Goal: Task Accomplishment & Management: Manage account settings

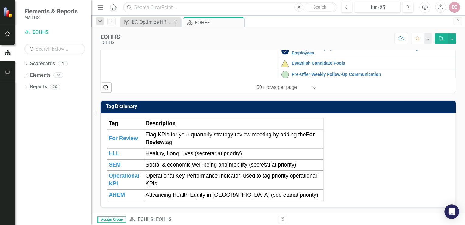
scroll to position [97, 0]
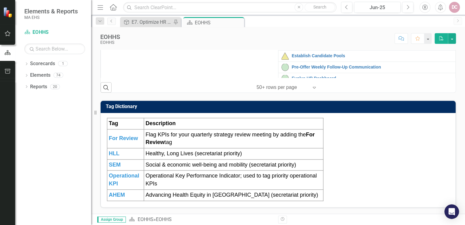
click at [310, 33] on link "Implementation of Succession and Talent Planning" at bounding box center [372, 31] width 161 height 5
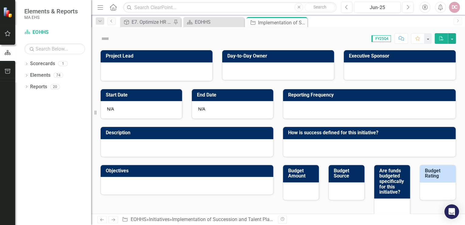
checkbox input "true"
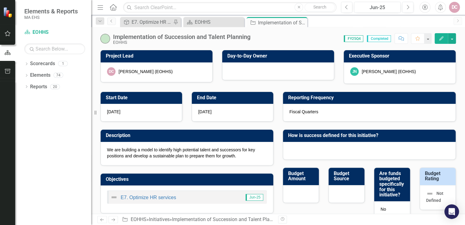
scroll to position [24, 0]
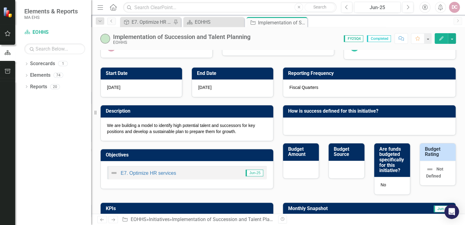
click at [225, 128] on p "We are building a model to identify high potential talent and successors for ke…" at bounding box center [187, 128] width 160 height 12
click at [441, 36] on button "Edit" at bounding box center [441, 38] width 13 height 11
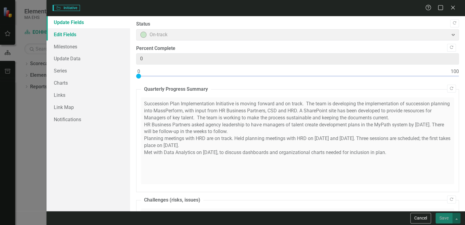
click at [71, 33] on link "Edit Fields" at bounding box center [89, 34] width 84 height 12
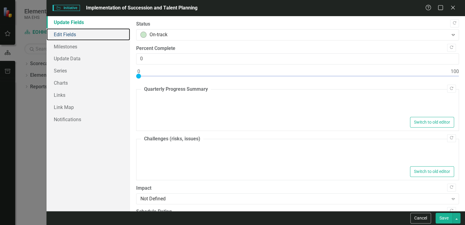
type textarea "<p>Succession Plan Implementation Initiative is moving forward and on track.&nb…"
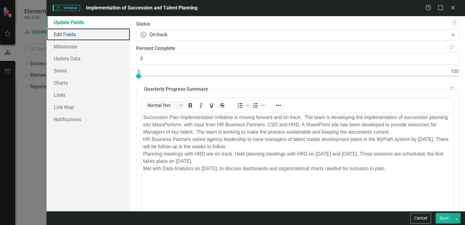
scroll to position [0, 0]
click at [75, 34] on link "Edit Fields" at bounding box center [89, 34] width 84 height 12
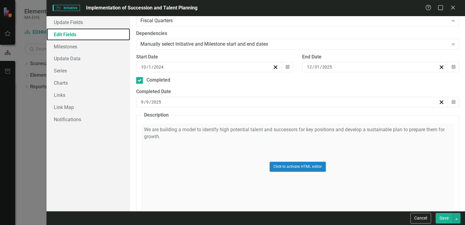
scroll to position [170, 0]
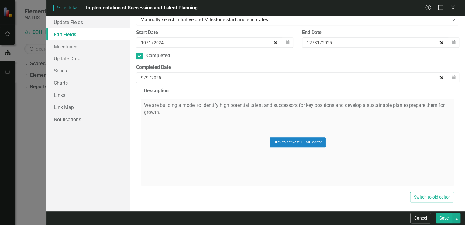
click at [447, 103] on div "Click to activate HTML editor" at bounding box center [297, 142] width 313 height 87
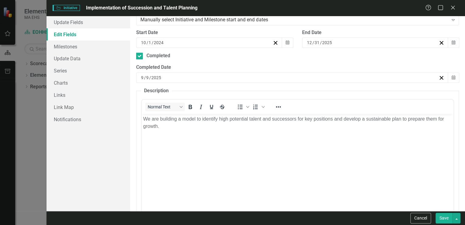
scroll to position [0, 0]
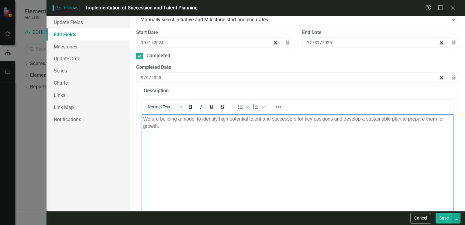
click at [142, 127] on body "We are building a model to identify high potential talent and successors for ke…" at bounding box center [298, 159] width 312 height 91
click at [444, 218] on button "Save" at bounding box center [444, 218] width 17 height 11
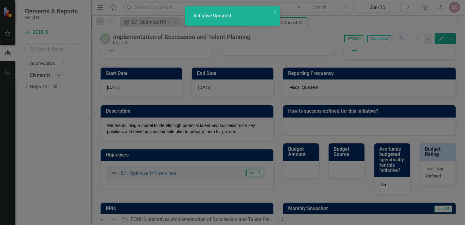
checkbox input "false"
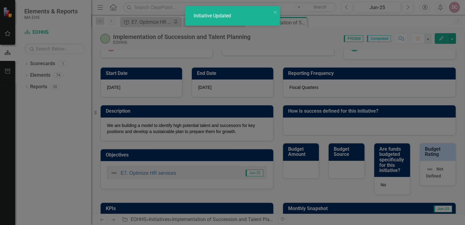
checkbox input "false"
checkbox input "true"
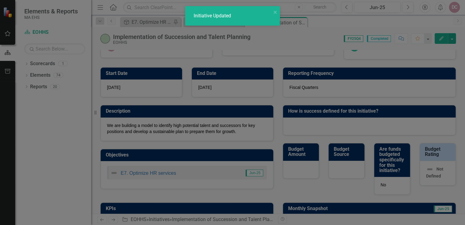
checkbox input "true"
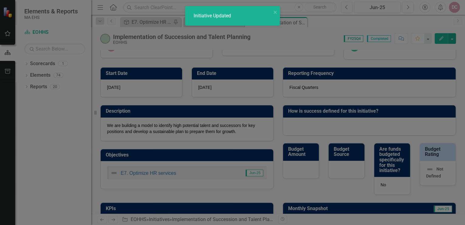
checkbox input "true"
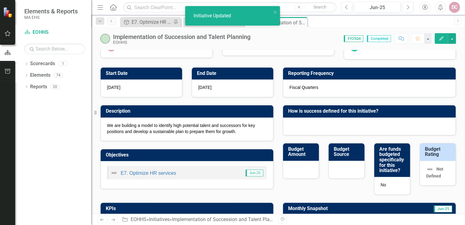
checkbox input "false"
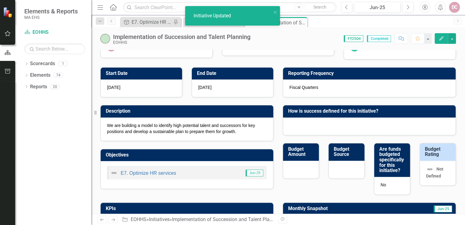
checkbox input "false"
checkbox input "true"
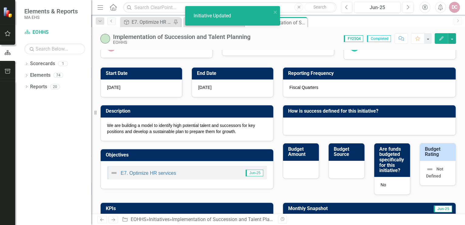
checkbox input "true"
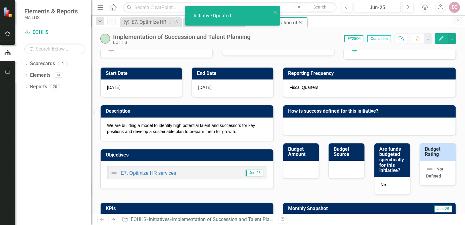
checkbox input "true"
checkbox input "false"
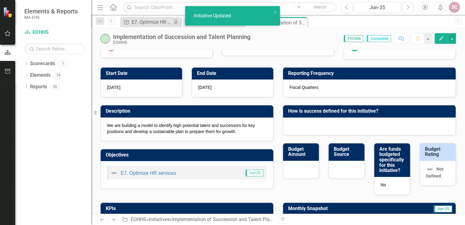
checkbox input "false"
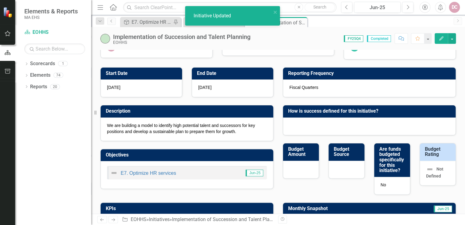
checkbox input "false"
checkbox input "true"
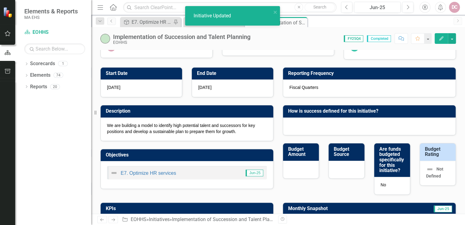
checkbox input "true"
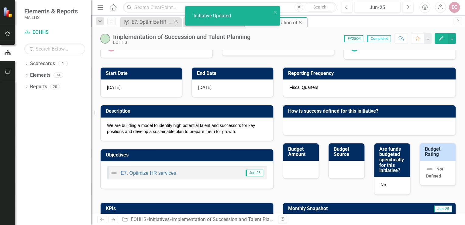
checkbox input "true"
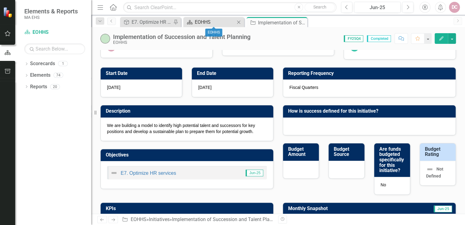
click at [224, 20] on div "EOHHS" at bounding box center [215, 22] width 40 height 8
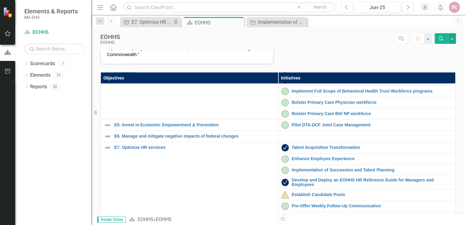
scroll to position [146, 0]
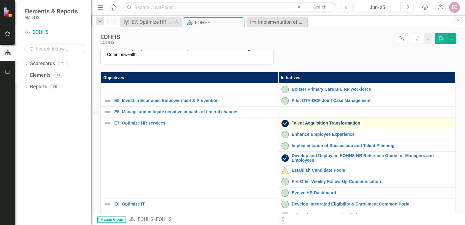
click at [305, 125] on link "Talent Acquisition Transformation" at bounding box center [372, 123] width 161 height 5
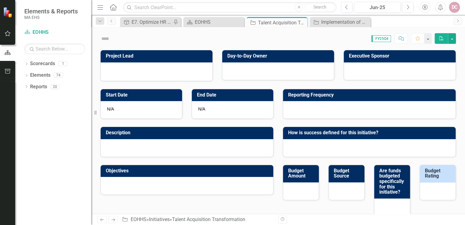
checkbox input "true"
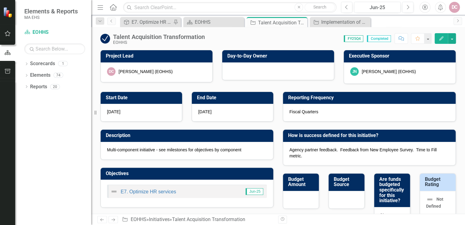
click at [190, 153] on div "Multi-component initiative - see milestones for objectives by component" at bounding box center [187, 151] width 173 height 18
click at [439, 36] on button "Edit" at bounding box center [441, 38] width 13 height 11
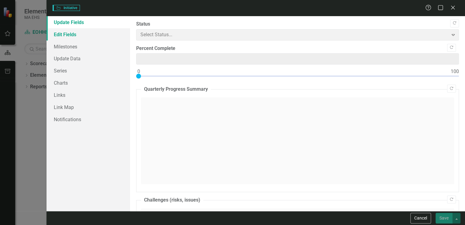
type input "0"
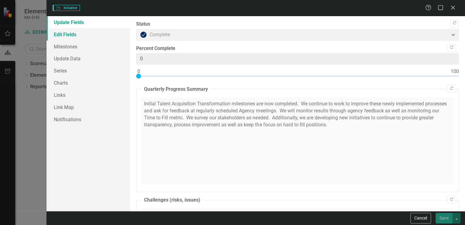
click at [78, 32] on link "Edit Fields" at bounding box center [89, 34] width 84 height 12
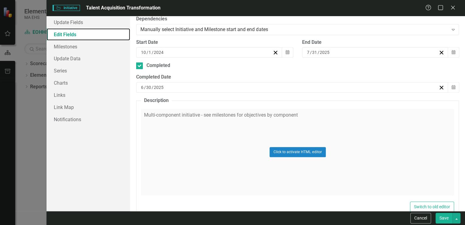
scroll to position [146, 0]
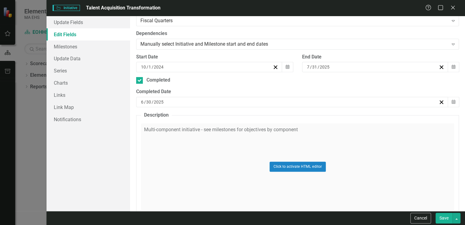
click at [163, 135] on div "Click to activate HTML editor" at bounding box center [297, 166] width 313 height 87
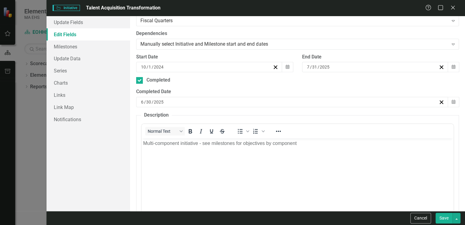
scroll to position [0, 0]
click at [299, 143] on p "Multi-component initiative - see milestones for objectives by component" at bounding box center [297, 143] width 309 height 7
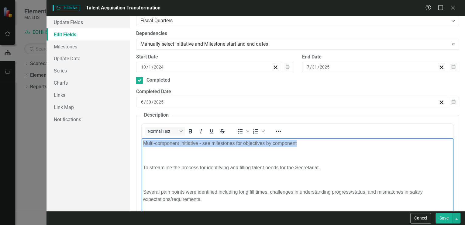
drag, startPoint x: 300, startPoint y: 144, endPoint x: 144, endPoint y: 143, distance: 156.4
click at [144, 143] on p "Multi-component initiative - see milestones for objectives by component" at bounding box center [297, 143] width 309 height 7
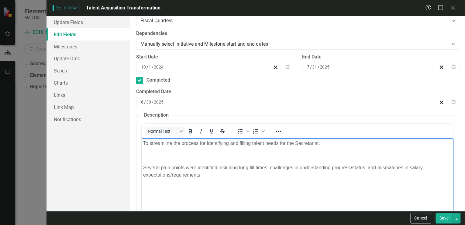
click at [144, 151] on body "To streamline the process for identifying and filling talent needs for the Secr…" at bounding box center [298, 183] width 312 height 91
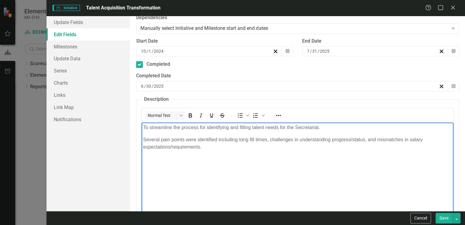
scroll to position [170, 0]
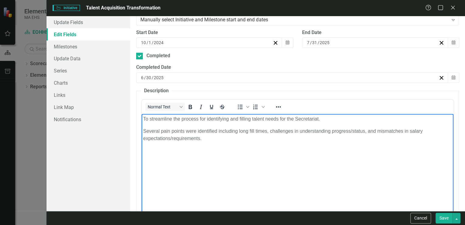
click at [211, 139] on p "Several pain points were identified including long fill times, challenges in un…" at bounding box center [297, 134] width 309 height 15
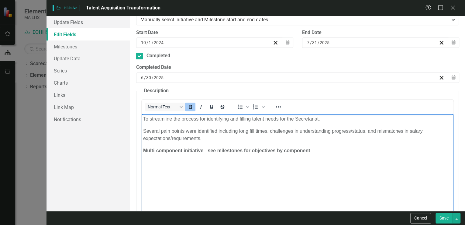
drag, startPoint x: 323, startPoint y: 146, endPoint x: 143, endPoint y: 148, distance: 180.1
click at [143, 148] on body "To streamline the process for identifying and filling talent needs for the Secr…" at bounding box center [298, 159] width 312 height 91
click at [188, 104] on icon "Bold" at bounding box center [190, 106] width 7 height 7
click at [180, 138] on p "Several pain points were identified including long fill times, challenges in un…" at bounding box center [297, 134] width 309 height 15
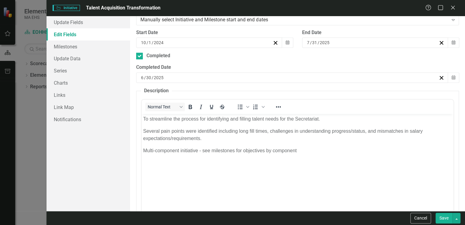
click at [447, 218] on button "Save" at bounding box center [444, 218] width 17 height 11
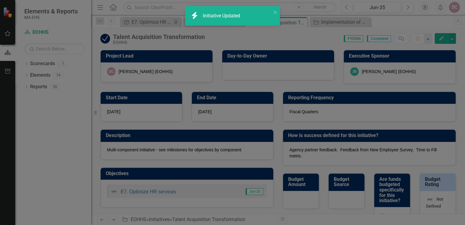
checkbox input "false"
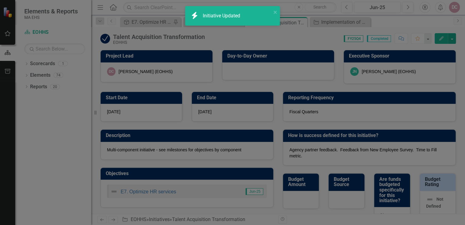
checkbox input "false"
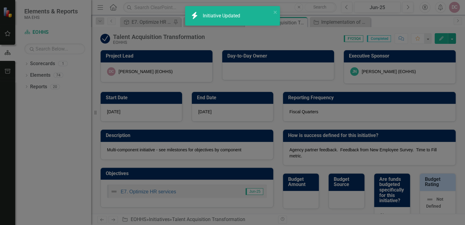
checkbox input "false"
checkbox input "true"
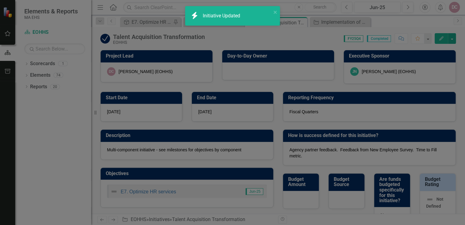
checkbox input "true"
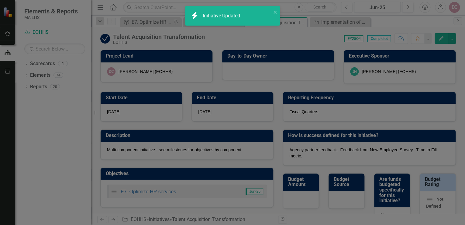
checkbox input "true"
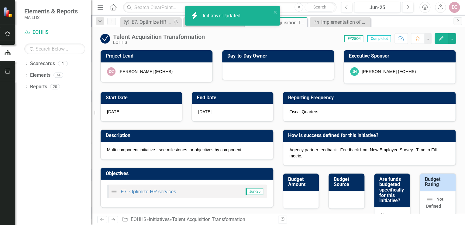
checkbox input "false"
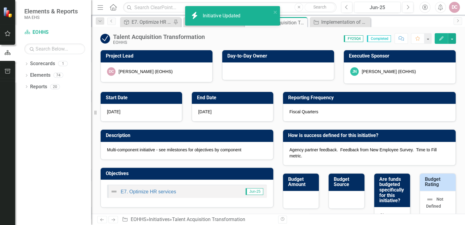
checkbox input "false"
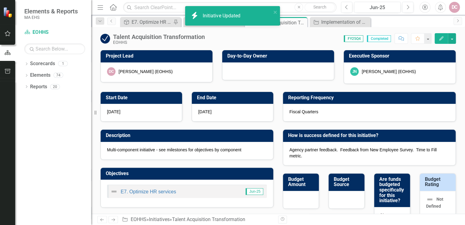
checkbox input "false"
checkbox input "true"
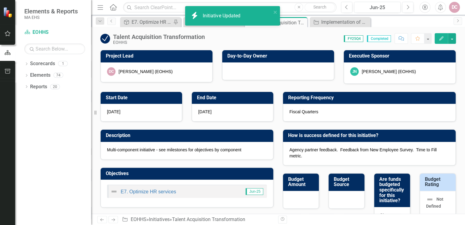
checkbox input "true"
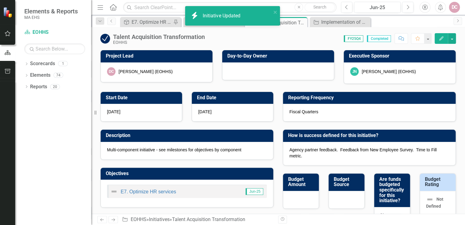
checkbox input "true"
checkbox input "false"
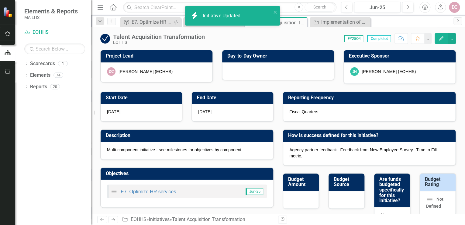
checkbox input "false"
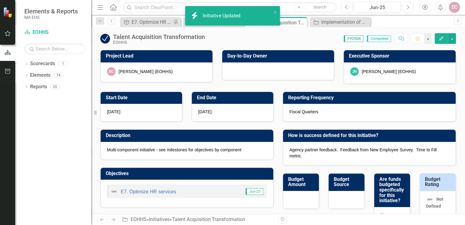
checkbox input "false"
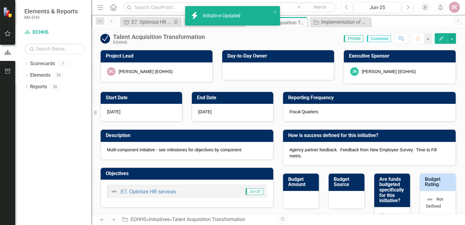
checkbox input "false"
checkbox input "true"
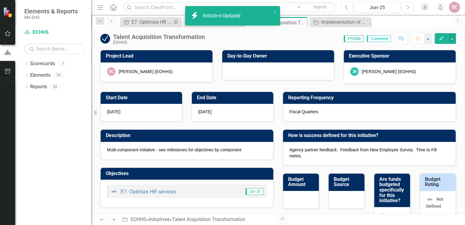
checkbox input "true"
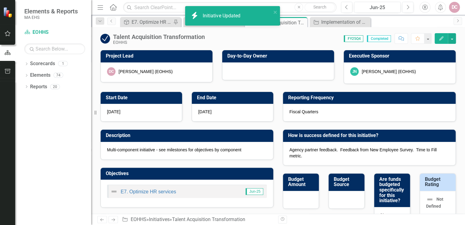
checkbox input "true"
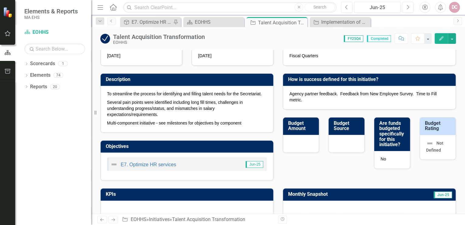
scroll to position [0, 0]
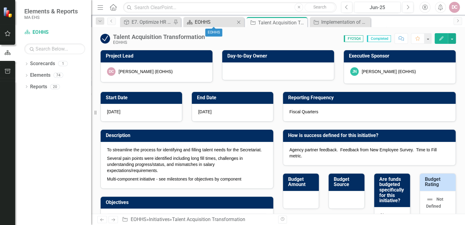
click at [201, 20] on div "EOHHS" at bounding box center [215, 22] width 40 height 8
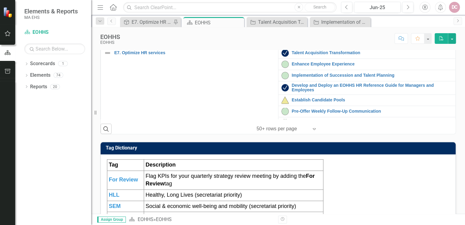
scroll to position [122, 0]
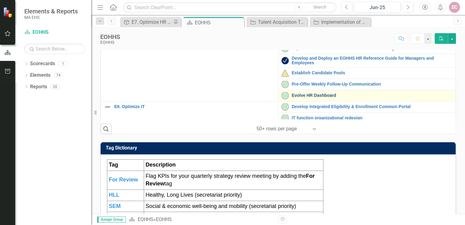
click at [301, 98] on link "Evolve HR Dashboard" at bounding box center [372, 95] width 161 height 5
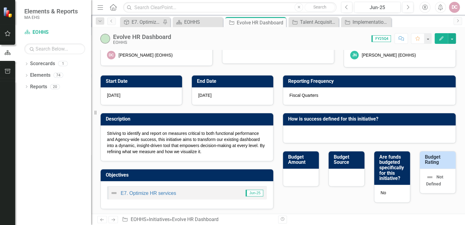
scroll to position [24, 0]
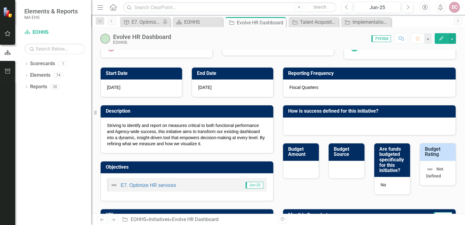
click at [215, 144] on p "Striving to identify and report on measures critical to both functional perform…" at bounding box center [187, 134] width 160 height 24
click at [204, 141] on p "Striving to identify and report on measures critical to both functional perform…" at bounding box center [187, 134] width 160 height 24
click at [202, 141] on p "Striving to identify and report on measures critical to both functional perform…" at bounding box center [187, 134] width 160 height 24
click at [200, 142] on p "Striving to identify and report on measures critical to both functional perform…" at bounding box center [187, 134] width 160 height 24
click at [443, 36] on icon "Edit" at bounding box center [441, 38] width 5 height 4
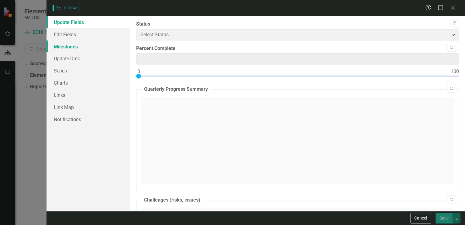
type input "0"
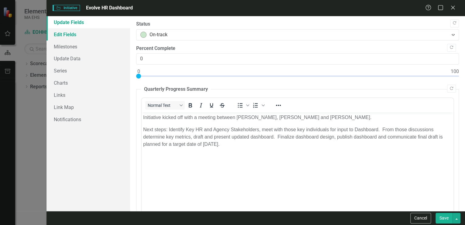
click at [69, 36] on link "Edit Fields" at bounding box center [89, 34] width 84 height 12
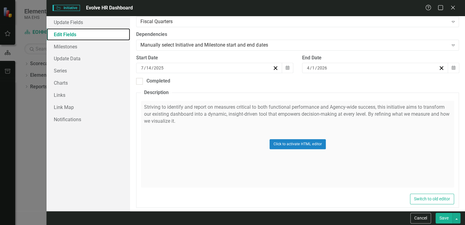
scroll to position [146, 0]
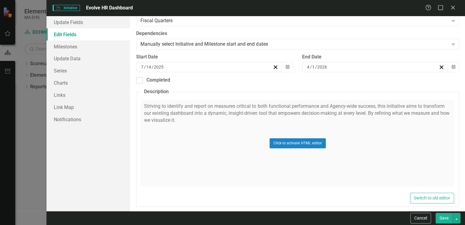
click at [192, 117] on div "Click to activate HTML editor" at bounding box center [297, 143] width 313 height 87
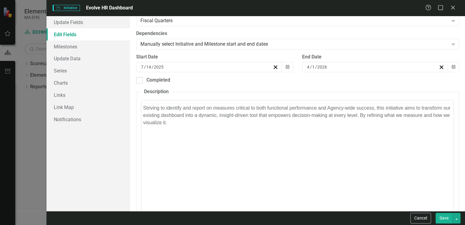
scroll to position [0, 0]
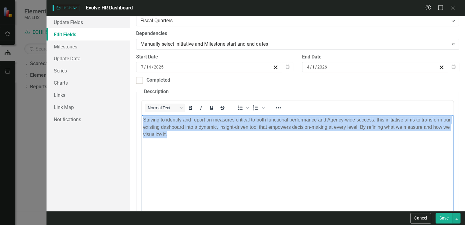
drag, startPoint x: 188, startPoint y: 134, endPoint x: 144, endPoint y: 118, distance: 46.8
click at [144, 118] on p "Striving to identify and report on measures critical to both functional perform…" at bounding box center [297, 127] width 309 height 22
copy p "Striving to identify and report on measures critical to both functional perform…"
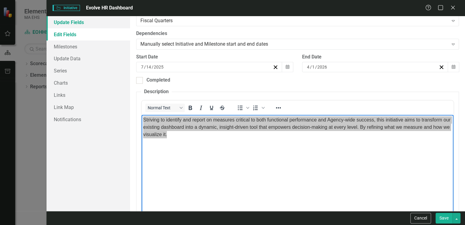
click at [82, 23] on link "Update Fields" at bounding box center [89, 22] width 84 height 12
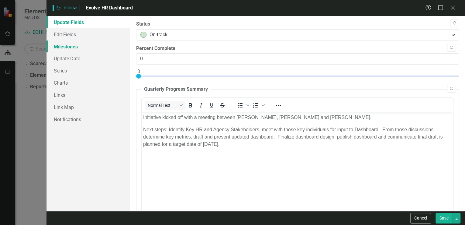
click at [79, 46] on link "Milestones" at bounding box center [89, 46] width 84 height 12
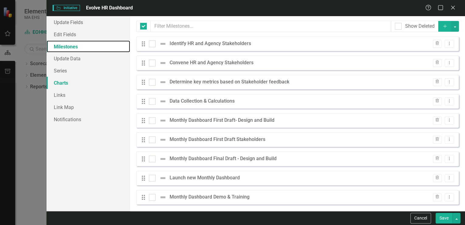
checkbox input "false"
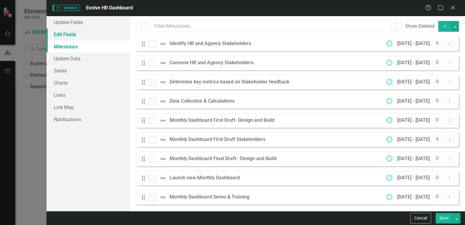
click at [67, 35] on link "Edit Fields" at bounding box center [89, 34] width 84 height 12
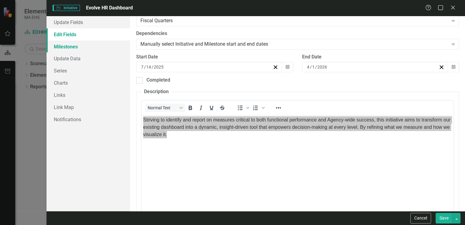
click at [67, 46] on link "Milestones" at bounding box center [89, 46] width 84 height 12
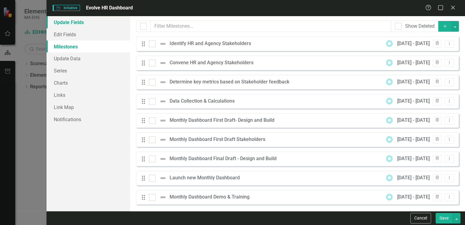
click at [81, 22] on link "Update Fields" at bounding box center [89, 22] width 84 height 12
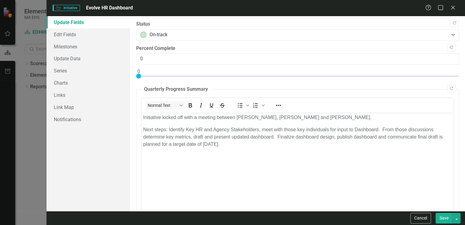
click at [159, 123] on body "Initiative kicked off with a meeting between [PERSON_NAME], [PERSON_NAME] and […" at bounding box center [298, 157] width 312 height 91
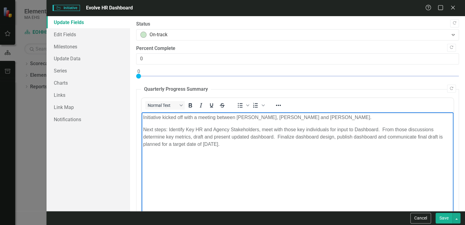
drag, startPoint x: 142, startPoint y: 117, endPoint x: 242, endPoint y: 145, distance: 104.1
click at [242, 145] on body "Initiative kicked off with a meeting between [PERSON_NAME], [PERSON_NAME] and […" at bounding box center [298, 157] width 312 height 91
copy body "Initiative kicked off with a meeting between [PERSON_NAME], [PERSON_NAME] and […"
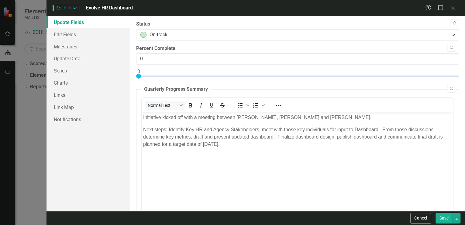
click at [190, 146] on p "Next steps: Identify Key HR and Agency Stakeholders, meet with those key indivi…" at bounding box center [297, 137] width 309 height 22
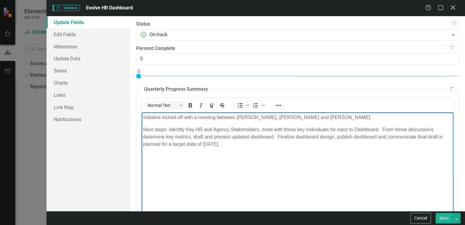
click at [454, 7] on icon "Close" at bounding box center [453, 8] width 8 height 6
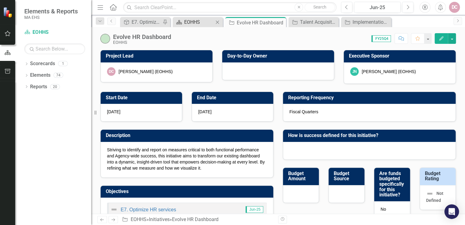
click at [201, 18] on div "EOHHS" at bounding box center [199, 22] width 30 height 8
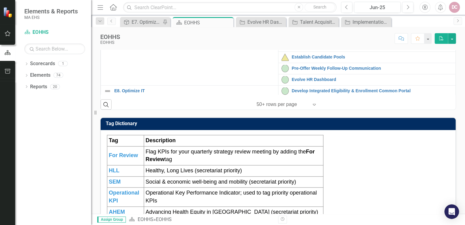
scroll to position [122, 0]
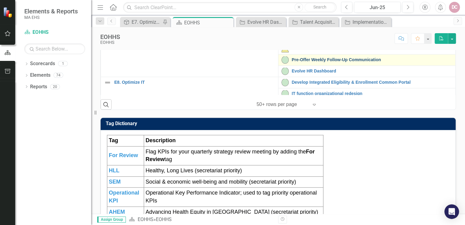
click at [294, 62] on link "Pre-Offer Weekly Follow-Up Communication" at bounding box center [372, 59] width 161 height 5
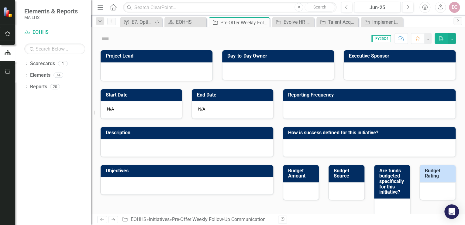
checkbox input "true"
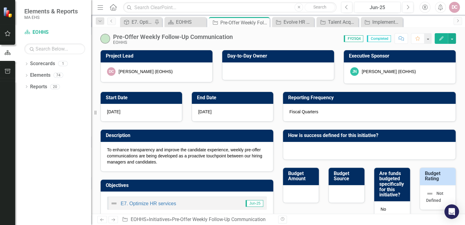
checkbox input "true"
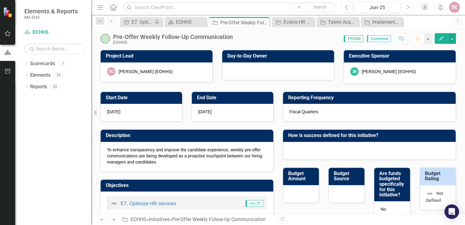
checkbox input "true"
click at [441, 37] on icon "Edit" at bounding box center [441, 38] width 5 height 4
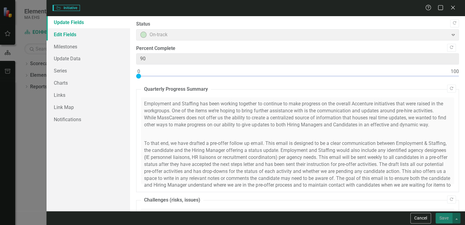
click at [64, 34] on link "Edit Fields" at bounding box center [89, 34] width 84 height 12
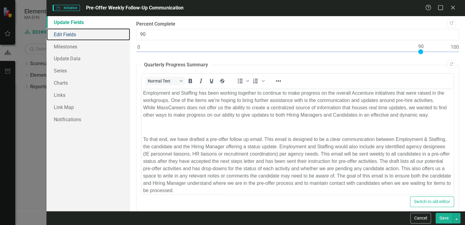
scroll to position [49, 0]
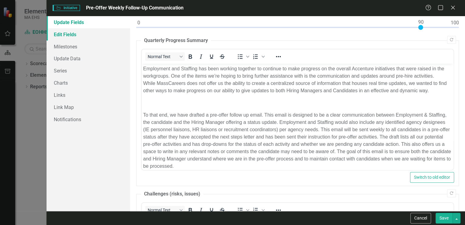
click at [78, 35] on link "Edit Fields" at bounding box center [89, 34] width 84 height 12
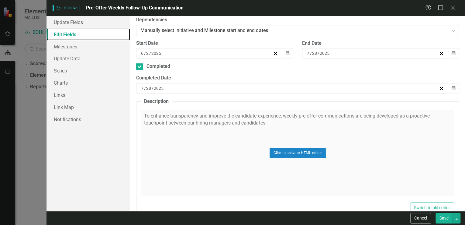
scroll to position [170, 0]
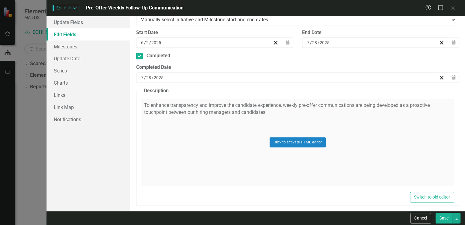
click at [149, 103] on div "Click to activate HTML editor" at bounding box center [297, 142] width 313 height 87
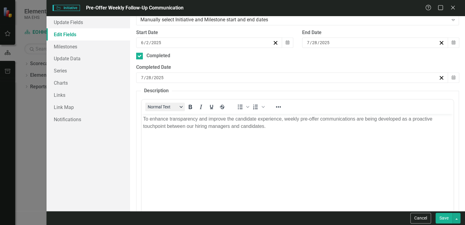
scroll to position [0, 0]
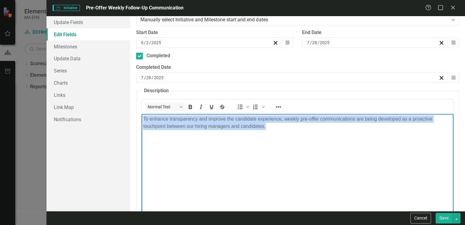
drag, startPoint x: 261, startPoint y: 125, endPoint x: 146, endPoint y: 120, distance: 115.1
click at [143, 117] on p "To enhance transparency and improve the candidate experience, weekly pre-offer …" at bounding box center [297, 122] width 309 height 15
copy p "To enhance transparency and improve the candidate experience, weekly pre-offer …"
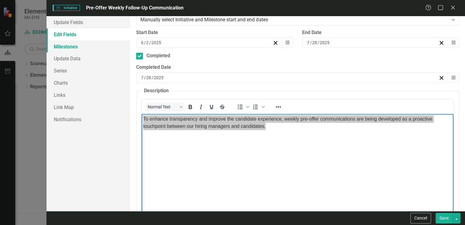
drag, startPoint x: 74, startPoint y: 47, endPoint x: 93, endPoint y: 47, distance: 19.2
click at [74, 47] on link "Milestones" at bounding box center [89, 46] width 84 height 12
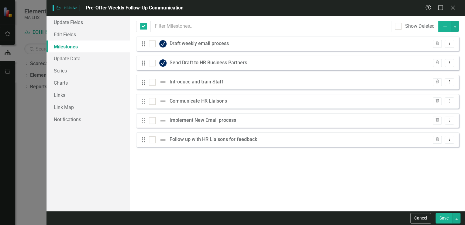
checkbox input "false"
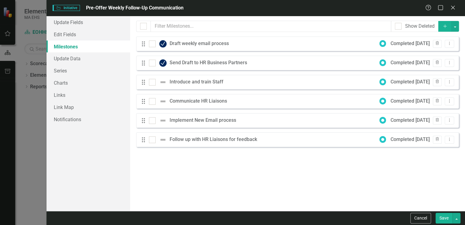
click at [180, 81] on div "Introduce and train Staff" at bounding box center [198, 81] width 57 height 7
click at [177, 83] on div "Introduce and train Staff" at bounding box center [198, 81] width 57 height 7
click at [447, 80] on icon "Dropdown Menu" at bounding box center [449, 82] width 5 height 4
click at [435, 91] on link "Edit Edit Milestone" at bounding box center [425, 91] width 57 height 11
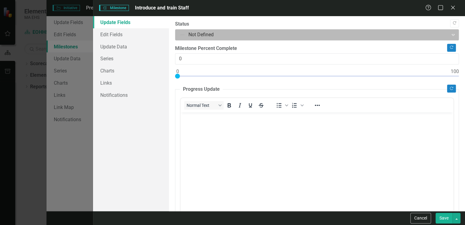
click at [203, 34] on div at bounding box center [312, 35] width 266 height 8
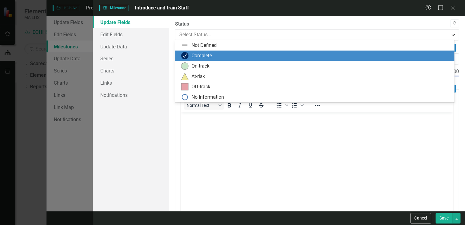
click at [196, 54] on div "Complete" at bounding box center [202, 55] width 20 height 7
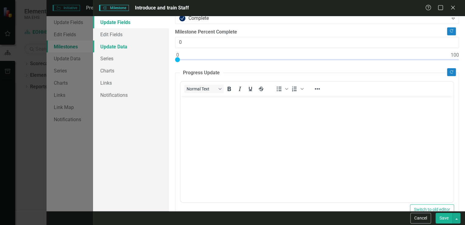
scroll to position [16, 0]
click at [133, 35] on link "Edit Fields" at bounding box center [131, 34] width 76 height 12
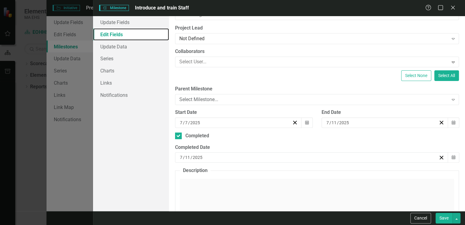
scroll to position [49, 0]
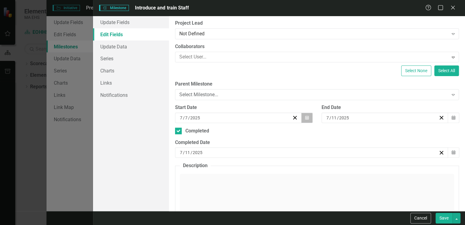
click at [305, 117] on icon "Calendar" at bounding box center [307, 118] width 4 height 4
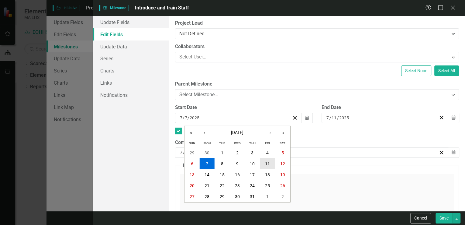
click at [266, 160] on button "11" at bounding box center [267, 163] width 15 height 11
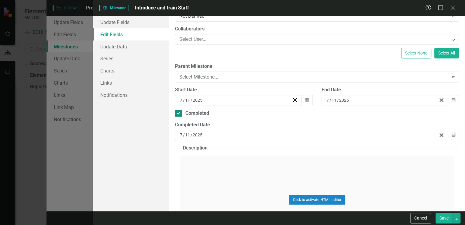
scroll to position [122, 0]
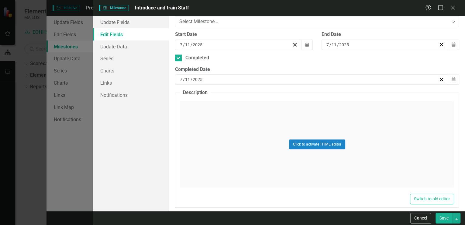
click at [446, 219] on button "Save" at bounding box center [444, 218] width 17 height 11
checkbox input "false"
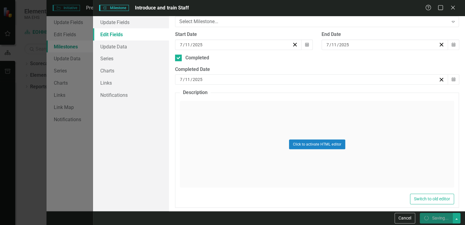
checkbox input "false"
checkbox input "true"
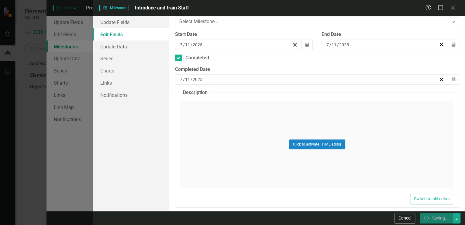
checkbox input "true"
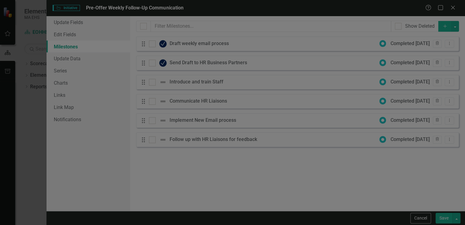
checkbox input "false"
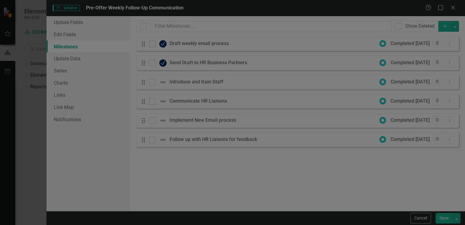
checkbox input "false"
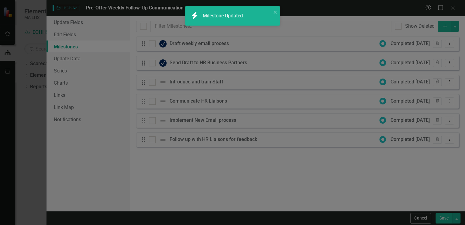
checkbox input "true"
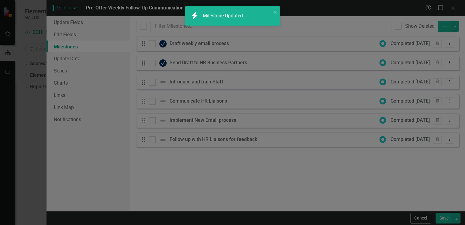
checkbox input "true"
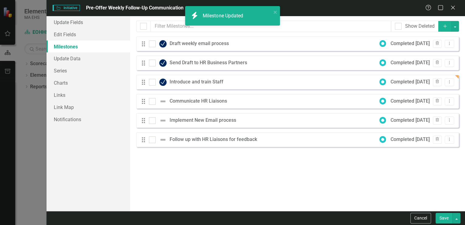
click at [197, 100] on div "Communicate HR Liaisons" at bounding box center [200, 101] width 61 height 7
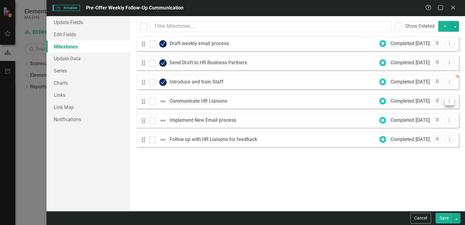
click at [452, 101] on icon "Dropdown Menu" at bounding box center [449, 101] width 5 height 4
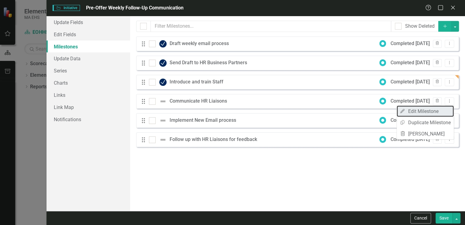
drag, startPoint x: 423, startPoint y: 110, endPoint x: 304, endPoint y: 82, distance: 121.8
click at [423, 110] on link "Edit Edit Milestone" at bounding box center [425, 111] width 57 height 11
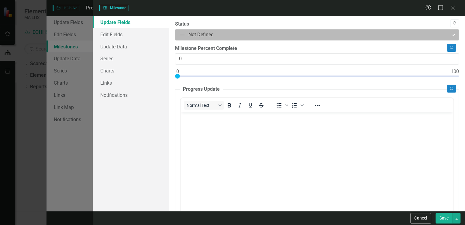
click at [195, 32] on div at bounding box center [312, 35] width 266 height 8
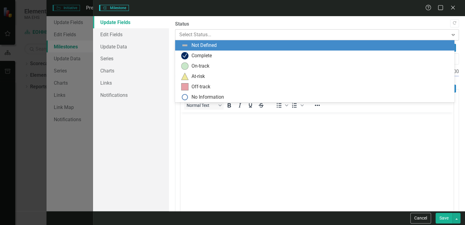
scroll to position [0, 0]
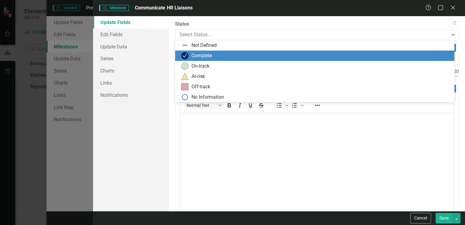
click at [190, 56] on div "Complete" at bounding box center [316, 55] width 270 height 7
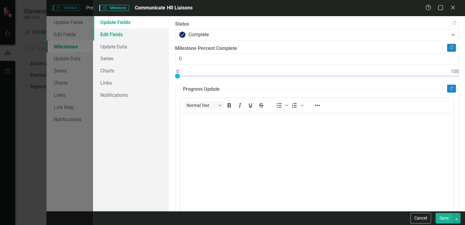
click at [134, 34] on link "Edit Fields" at bounding box center [131, 34] width 76 height 12
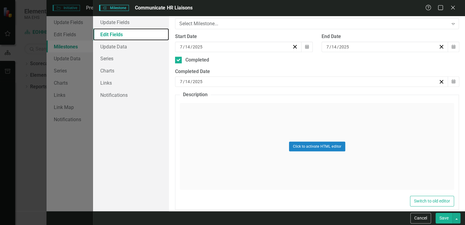
scroll to position [122, 0]
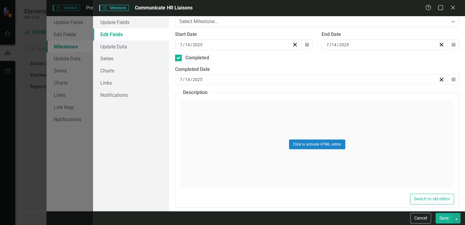
click at [447, 218] on button "Save" at bounding box center [444, 218] width 17 height 11
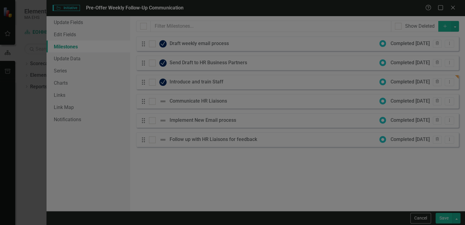
checkbox input "false"
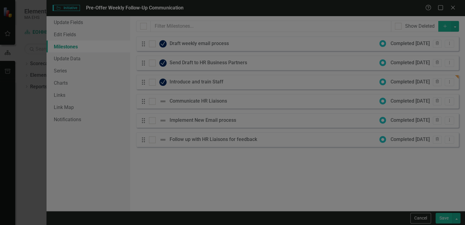
checkbox input "false"
checkbox input "true"
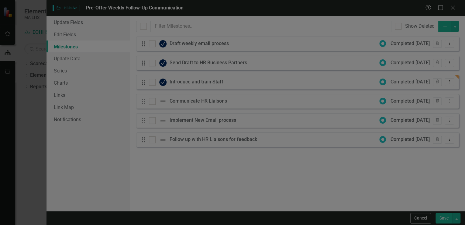
checkbox input "true"
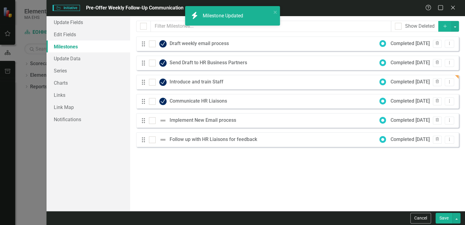
click at [177, 121] on div "Implement New Email process" at bounding box center [205, 120] width 70 height 7
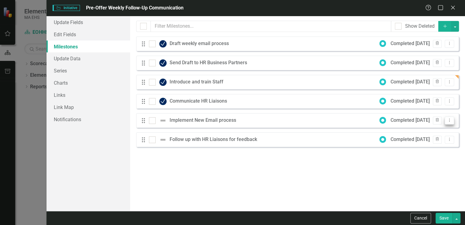
click at [449, 117] on button "Dropdown Menu" at bounding box center [449, 121] width 9 height 8
click at [442, 130] on link "Edit Edit Milestone" at bounding box center [425, 130] width 57 height 11
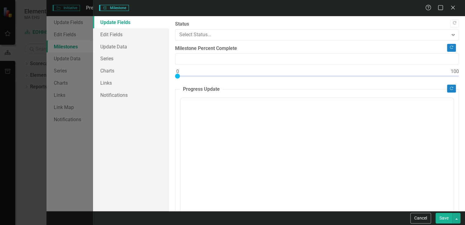
type input "0"
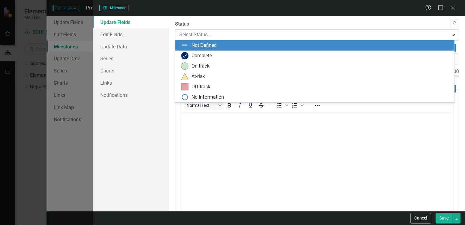
click at [190, 32] on div at bounding box center [312, 35] width 266 height 8
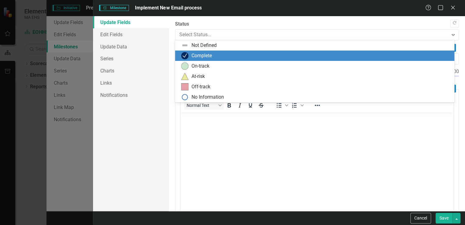
click at [192, 54] on div "Complete" at bounding box center [202, 55] width 20 height 7
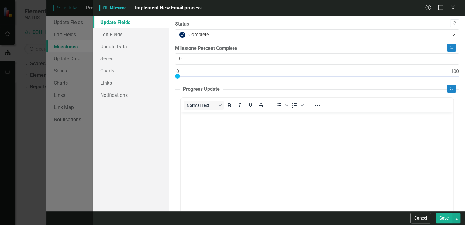
click at [441, 218] on button "Save" at bounding box center [444, 218] width 17 height 11
checkbox input "false"
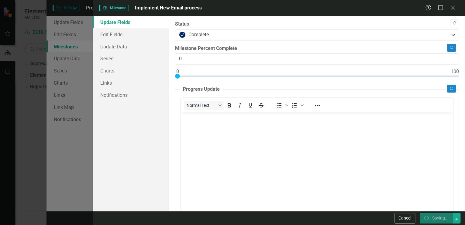
checkbox input "false"
checkbox input "true"
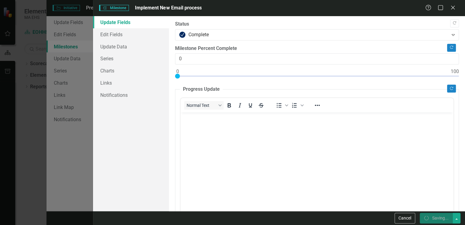
checkbox input "true"
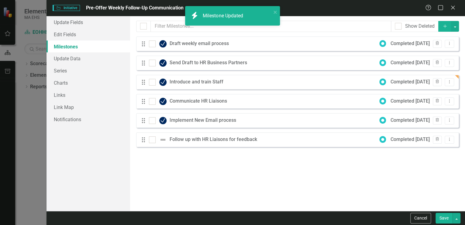
checkbox input "false"
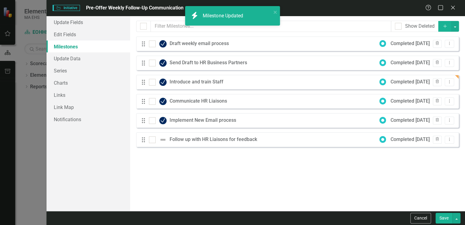
checkbox input "false"
checkbox input "true"
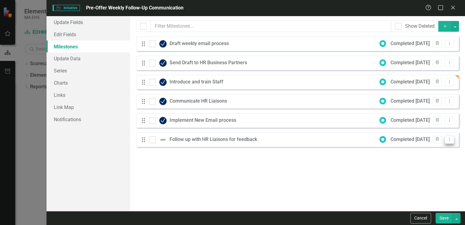
click at [450, 140] on icon "Dropdown Menu" at bounding box center [449, 139] width 5 height 4
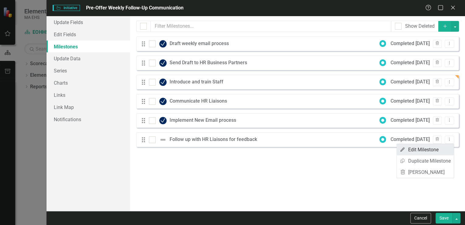
click at [430, 151] on link "Edit Edit Milestone" at bounding box center [425, 149] width 57 height 11
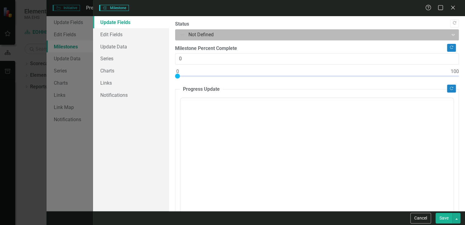
click at [189, 35] on div at bounding box center [312, 35] width 266 height 8
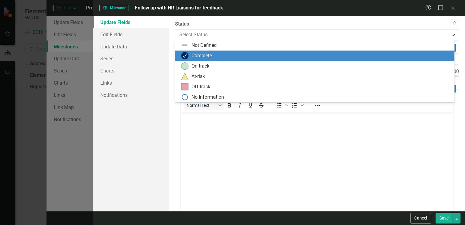
click at [189, 57] on div "Complete" at bounding box center [316, 55] width 270 height 7
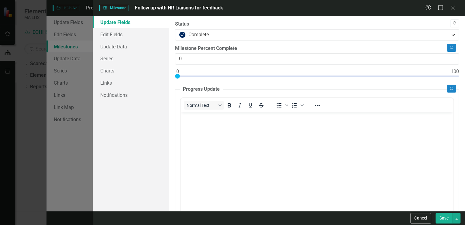
click at [441, 214] on button "Save" at bounding box center [444, 218] width 17 height 11
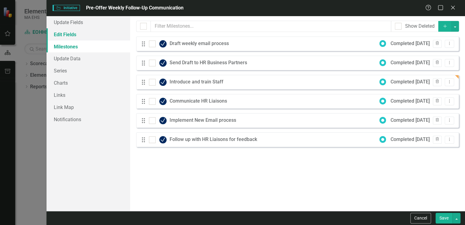
click at [75, 34] on link "Edit Fields" at bounding box center [89, 34] width 84 height 12
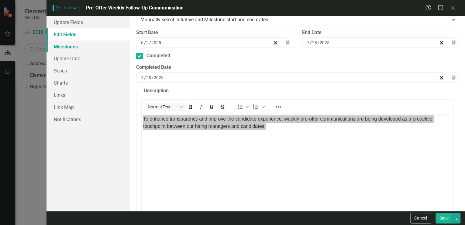
click at [76, 47] on link "Milestones" at bounding box center [89, 46] width 84 height 12
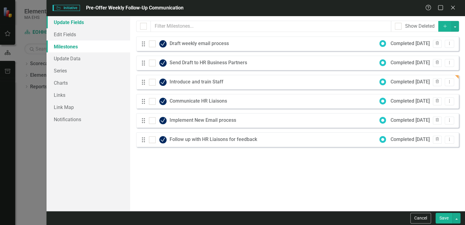
click at [89, 23] on link "Update Fields" at bounding box center [89, 22] width 84 height 12
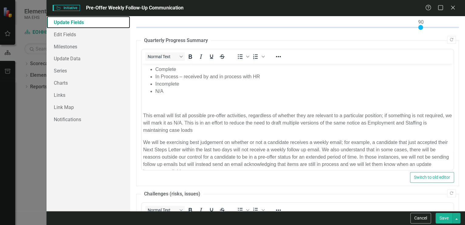
scroll to position [97, 0]
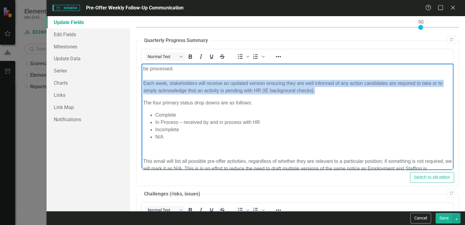
drag, startPoint x: 143, startPoint y: 82, endPoint x: 319, endPoint y: 90, distance: 176.6
click at [319, 90] on body "Employment and Staffing has been working together to continue to make progress …" at bounding box center [298, 122] width 312 height 312
copy p "Each week, stakeholders will receive an updated version ensuring they are well …"
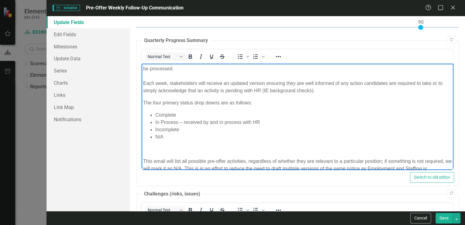
click at [196, 112] on li "Complete" at bounding box center [303, 114] width 297 height 7
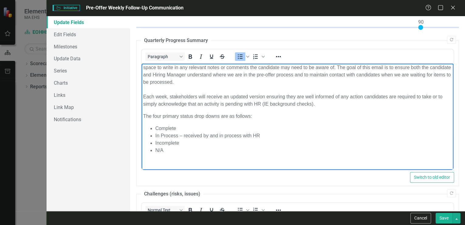
scroll to position [0, 0]
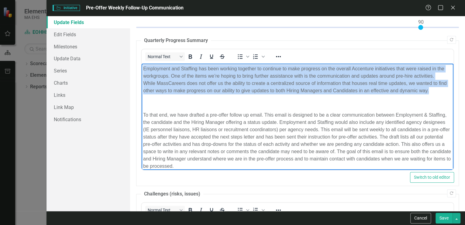
drag, startPoint x: 143, startPoint y: 68, endPoint x: 445, endPoint y: 91, distance: 302.9
click at [445, 91] on body "Employment and Staffing has been working together to continue to make progress …" at bounding box center [298, 220] width 312 height 312
copy p "Employment and Staffing has been working together to continue to make progress …"
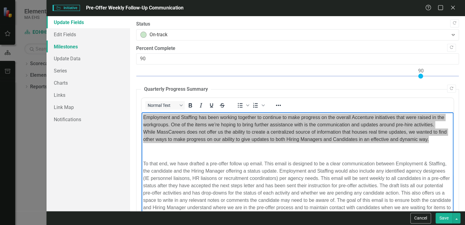
click at [91, 48] on link "Milestones" at bounding box center [89, 46] width 84 height 12
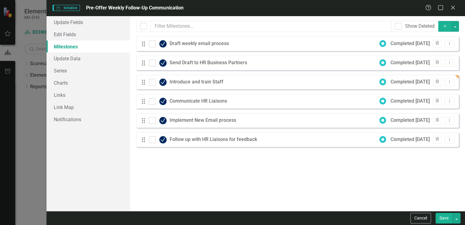
click at [454, 6] on icon at bounding box center [453, 8] width 4 height 4
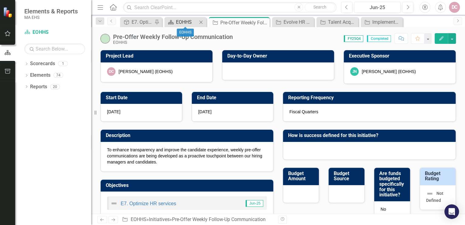
click at [191, 23] on div "EOHHS" at bounding box center [186, 22] width 21 height 8
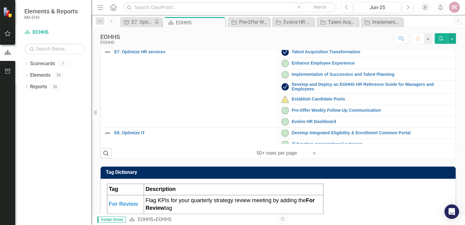
scroll to position [122, 0]
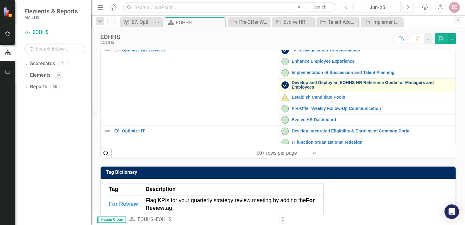
click at [307, 90] on link "Develop and Deploy an EOHHS HR Reference Guide for Managers and Employees" at bounding box center [372, 84] width 161 height 9
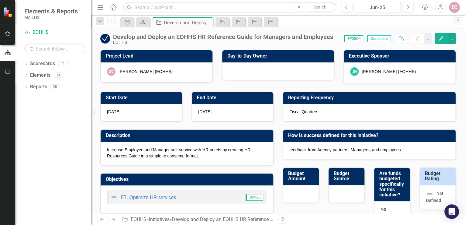
click at [205, 149] on p "Increase Employee and Manager self-service with HR needs by creating HR Resourc…" at bounding box center [187, 153] width 160 height 12
click at [200, 155] on p "Increase Employee and Manager self-service with HR needs by creating HR Resourc…" at bounding box center [187, 153] width 160 height 12
click at [444, 36] on icon "Edit" at bounding box center [441, 38] width 5 height 4
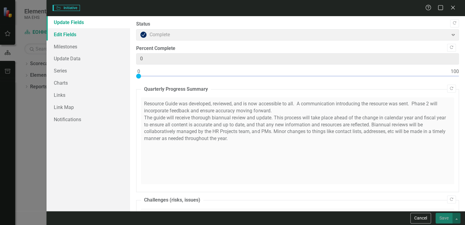
click at [83, 34] on link "Edit Fields" at bounding box center [89, 34] width 84 height 12
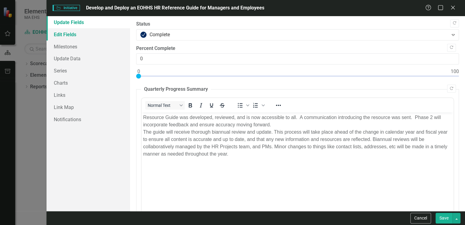
click at [81, 33] on link "Edit Fields" at bounding box center [89, 34] width 84 height 12
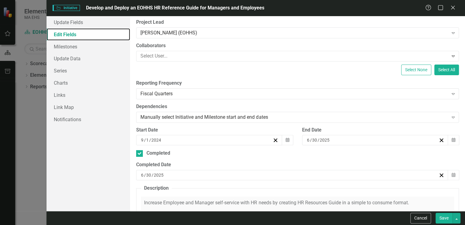
scroll to position [97, 0]
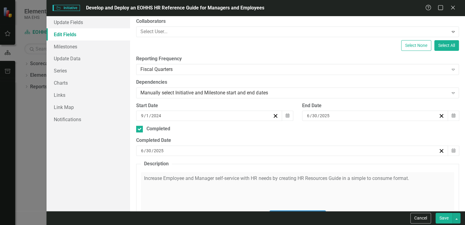
click at [415, 178] on div "Click to activate HTML editor" at bounding box center [297, 215] width 313 height 87
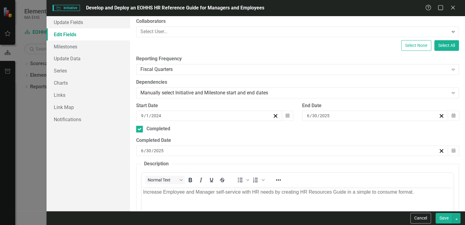
scroll to position [0, 0]
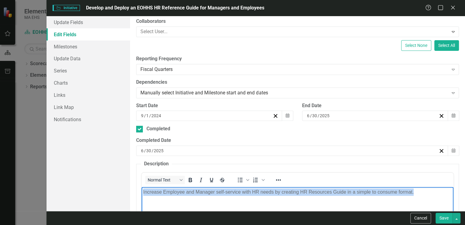
drag, startPoint x: 416, startPoint y: 191, endPoint x: 144, endPoint y: 192, distance: 272.6
click at [144, 192] on p "Increase Employee and Manager self-service with HR needs by creating HR Resourc…" at bounding box center [297, 191] width 309 height 7
copy p "Increase Employee and Manager self-service with HR needs by creating HR Resourc…"
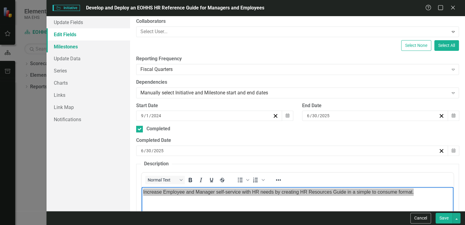
click at [75, 46] on link "Milestones" at bounding box center [89, 46] width 84 height 12
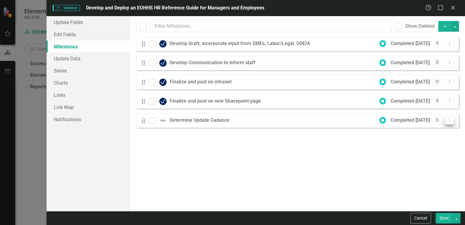
click at [449, 120] on icon "Dropdown Menu" at bounding box center [449, 120] width 5 height 4
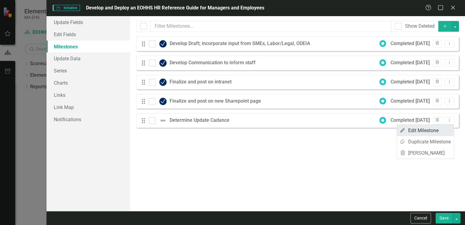
click at [414, 128] on link "Edit Edit Milestone" at bounding box center [425, 130] width 57 height 11
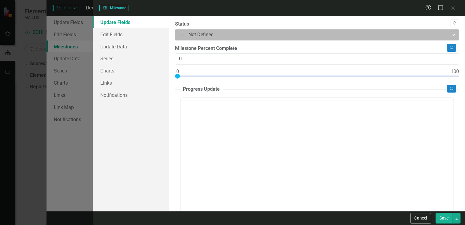
click at [186, 33] on div at bounding box center [312, 35] width 266 height 8
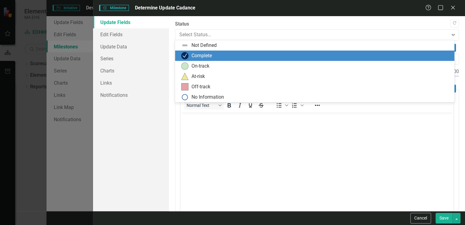
click at [186, 55] on img at bounding box center [184, 55] width 7 height 7
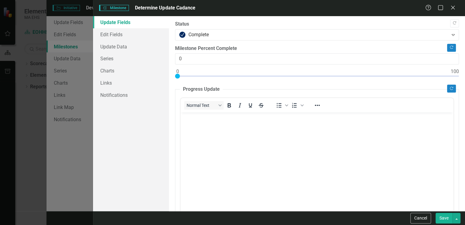
click at [441, 216] on button "Save" at bounding box center [444, 218] width 17 height 11
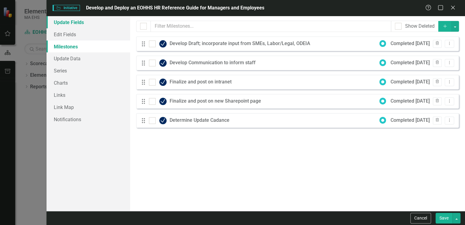
click at [78, 23] on link "Update Fields" at bounding box center [89, 22] width 84 height 12
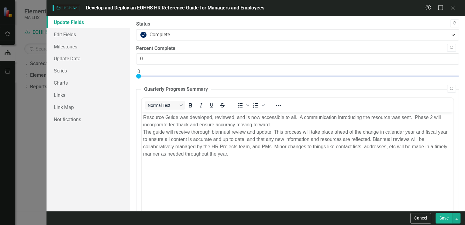
click at [185, 135] on p "Resource Guide was developed, reviewed, and is now accessible to all. A communi…" at bounding box center [297, 136] width 309 height 44
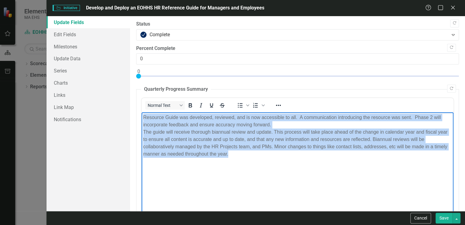
drag, startPoint x: 231, startPoint y: 154, endPoint x: 143, endPoint y: 113, distance: 96.9
click at [143, 113] on body "Resource Guide was developed, reviewed, and is now accessible to all. A communi…" at bounding box center [298, 157] width 312 height 91
copy p "Resource Guide was developed, reviewed, and is now accessible to all. A communi…"
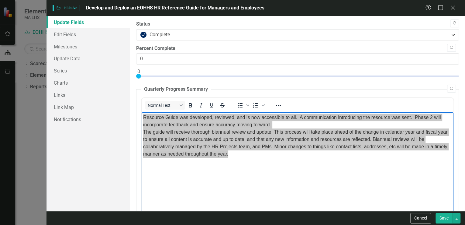
click at [453, 7] on icon "Close" at bounding box center [453, 7] width 6 height 5
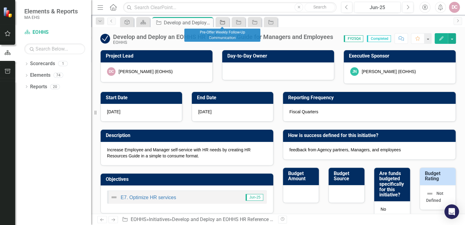
click at [224, 22] on icon "Initiative" at bounding box center [223, 22] width 6 height 5
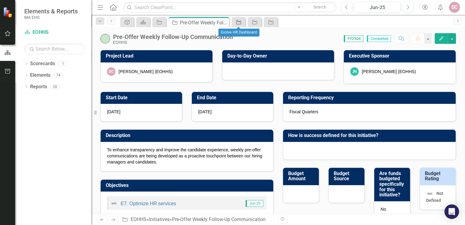
click at [242, 23] on icon "Initiative" at bounding box center [239, 22] width 6 height 5
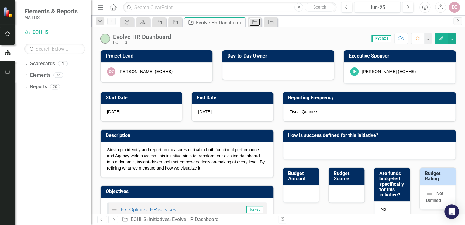
drag, startPoint x: 255, startPoint y: 24, endPoint x: 186, endPoint y: 32, distance: 69.2
click at [255, 24] on icon at bounding box center [255, 22] width 5 height 4
